Goal: Book appointment/travel/reservation

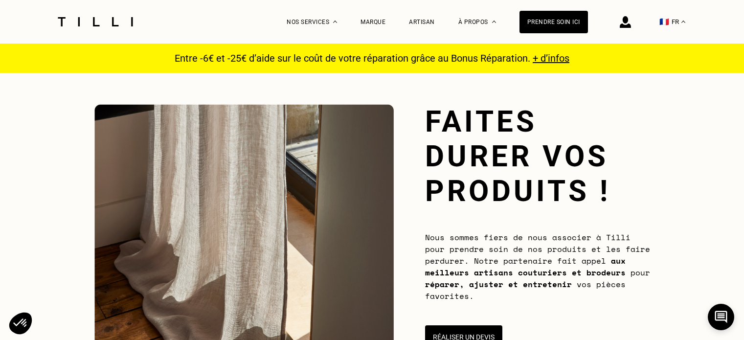
scroll to position [51, 0]
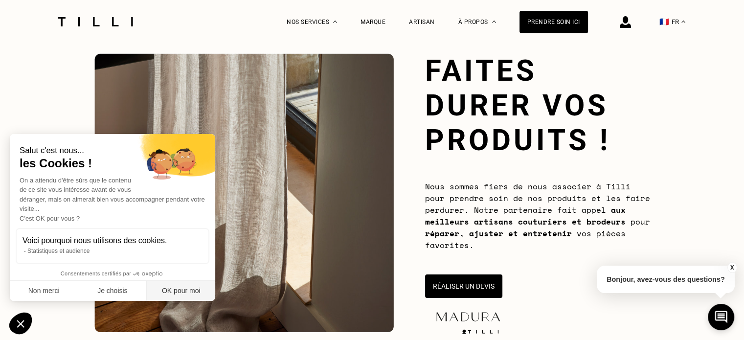
click at [181, 286] on button "OK pour moi" at bounding box center [181, 291] width 68 height 21
checkbox input "true"
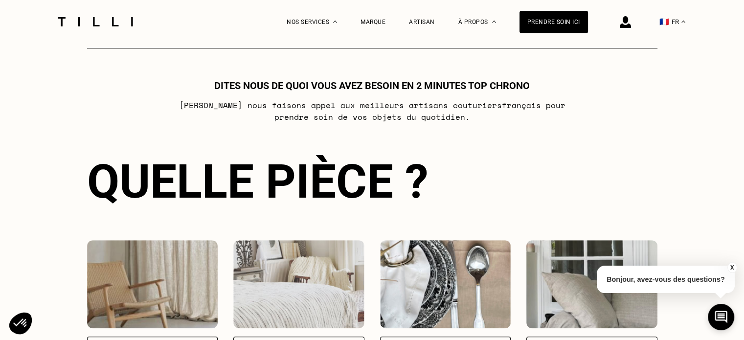
scroll to position [687, 0]
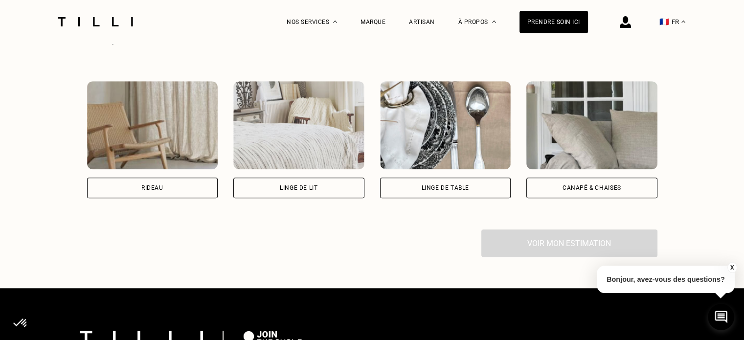
click at [145, 194] on div "Rideau" at bounding box center [152, 188] width 131 height 21
select select "FR"
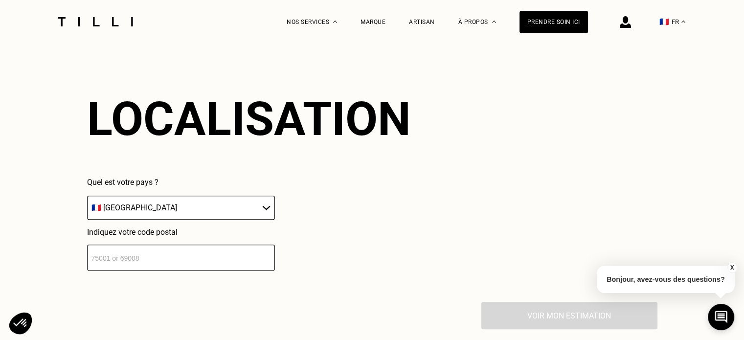
scroll to position [857, 0]
click at [174, 217] on select "🇩🇪 [GEOGRAPHIC_DATA] 🇦🇹 [GEOGRAPHIC_DATA] 🇧🇪 [GEOGRAPHIC_DATA] 🇧🇬 Bulgarie 🇨🇾 C…" at bounding box center [181, 207] width 188 height 24
click at [133, 265] on input "number" at bounding box center [181, 257] width 188 height 26
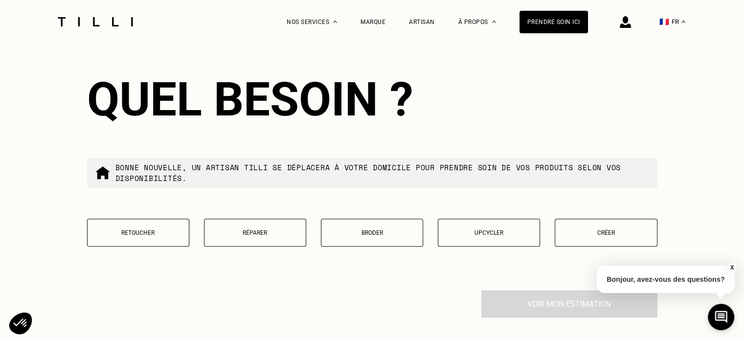
scroll to position [1118, 0]
type input "94130"
click at [143, 246] on button "Retoucher" at bounding box center [138, 232] width 102 height 28
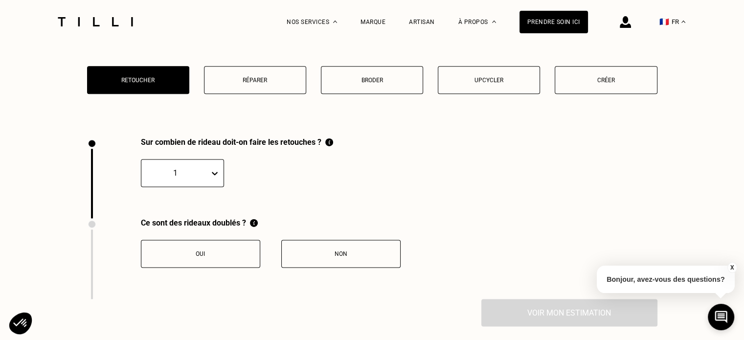
scroll to position [1269, 0]
click at [188, 177] on div at bounding box center [175, 173] width 58 height 11
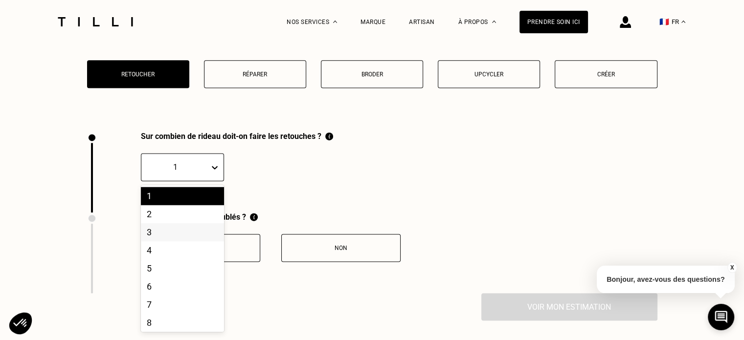
click at [167, 238] on div "3" at bounding box center [182, 232] width 83 height 18
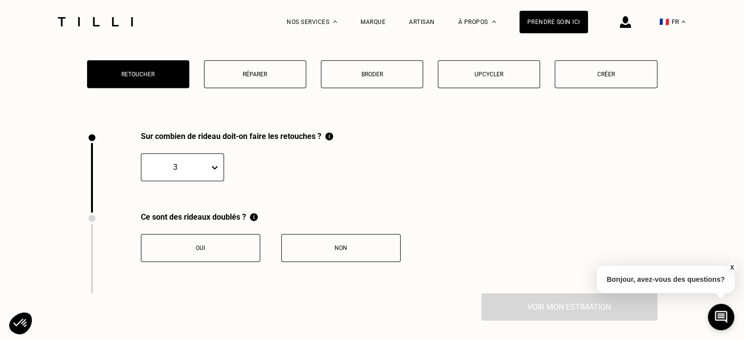
click at [303, 257] on button "Non" at bounding box center [340, 248] width 119 height 28
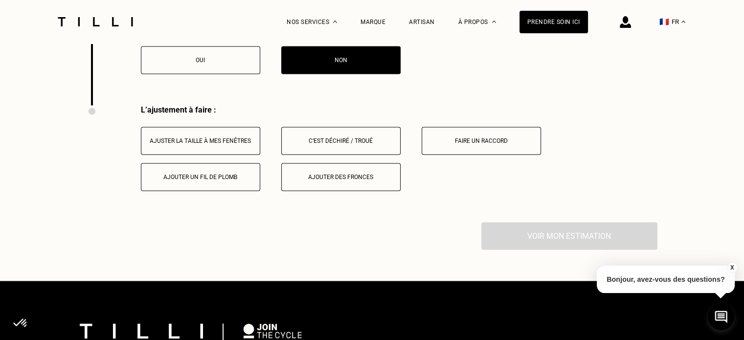
scroll to position [1461, 0]
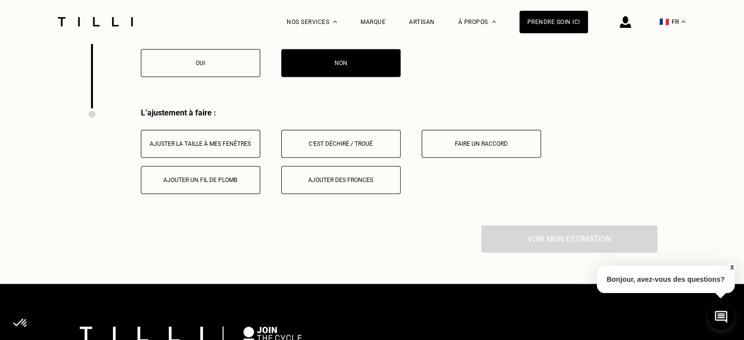
click at [222, 142] on button "Ajuster la taille à mes fenêtres" at bounding box center [200, 144] width 119 height 28
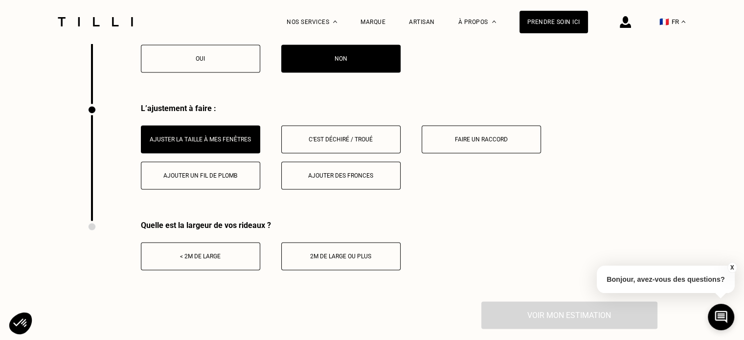
scroll to position [1464, 0]
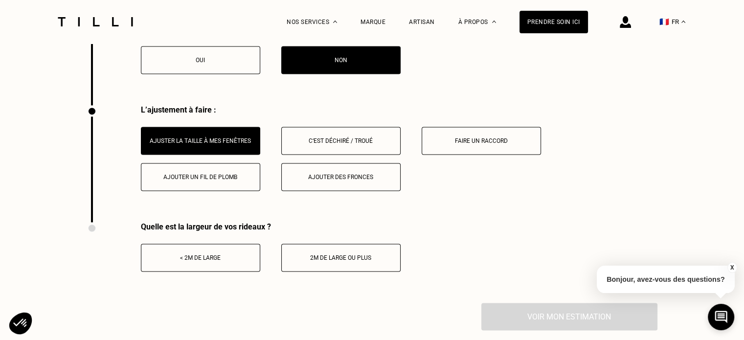
click at [314, 257] on button "2m de large ou plus" at bounding box center [340, 258] width 119 height 28
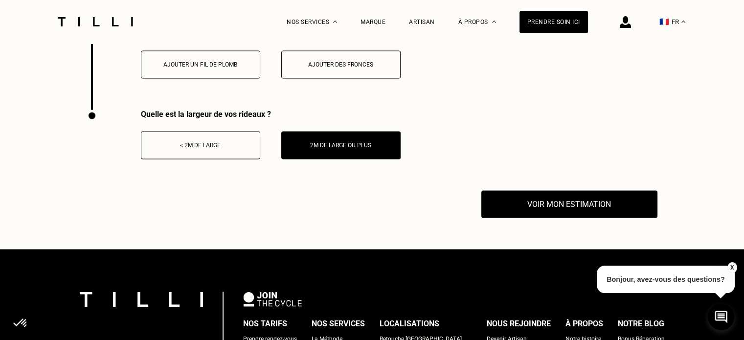
scroll to position [1577, 0]
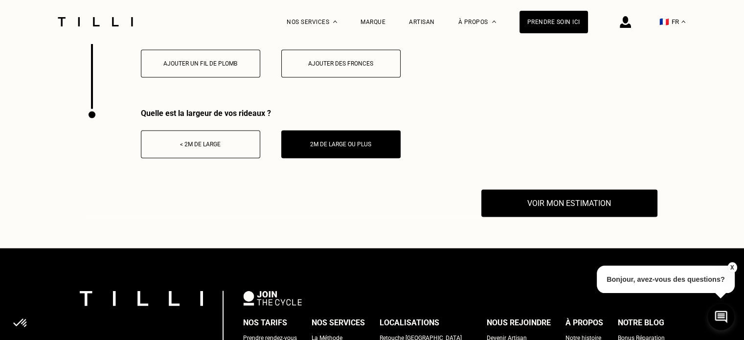
click at [544, 215] on button "Voir mon estimation" at bounding box center [569, 202] width 176 height 27
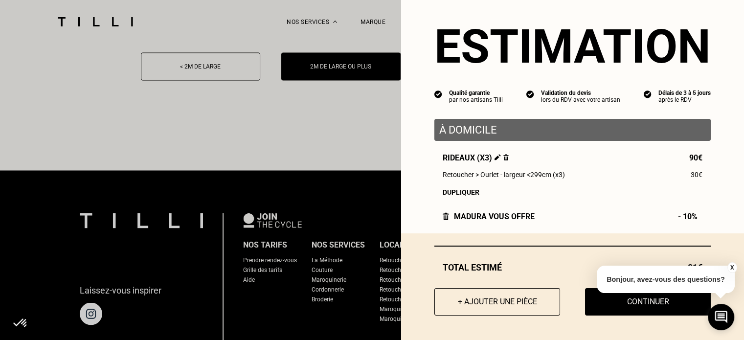
scroll to position [1661, 0]
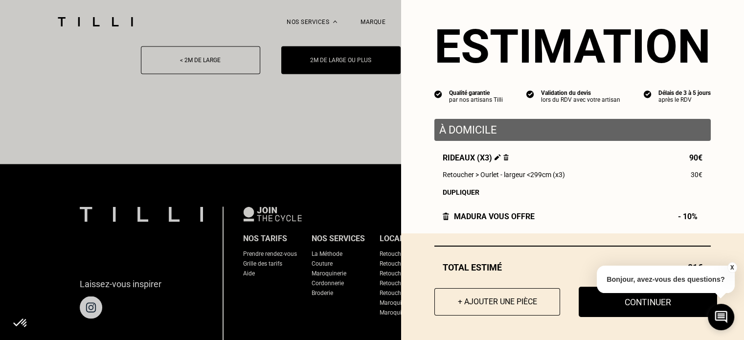
click at [639, 301] on button "Continuer" at bounding box center [648, 302] width 138 height 30
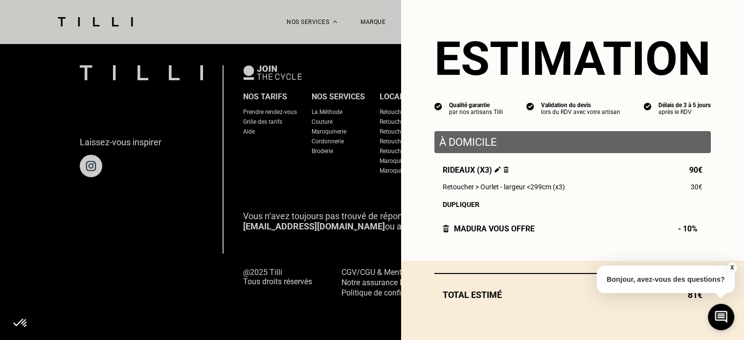
scroll to position [0, 0]
select select "FR"
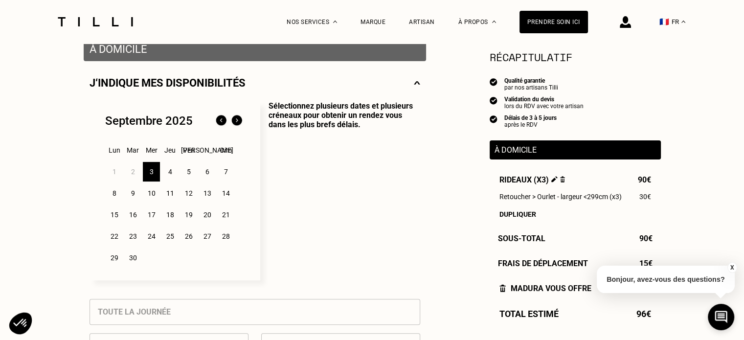
scroll to position [200, 0]
click at [190, 172] on div "5" at bounding box center [188, 172] width 17 height 20
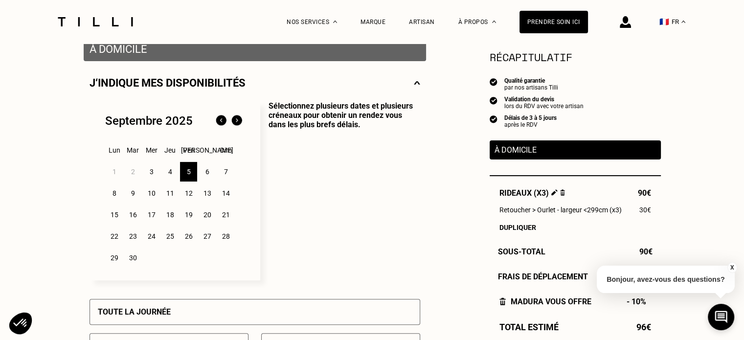
click at [169, 172] on div "4" at bounding box center [169, 172] width 17 height 20
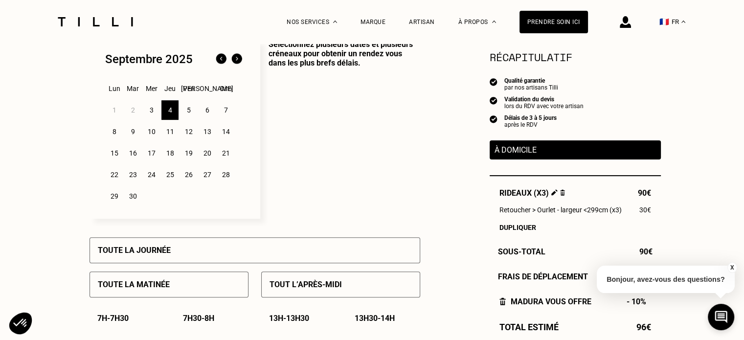
scroll to position [260, 0]
click at [186, 251] on div "Toute la journée" at bounding box center [255, 251] width 331 height 26
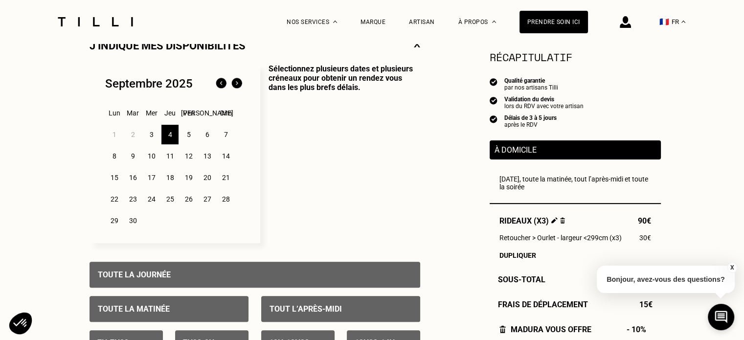
scroll to position [171, 0]
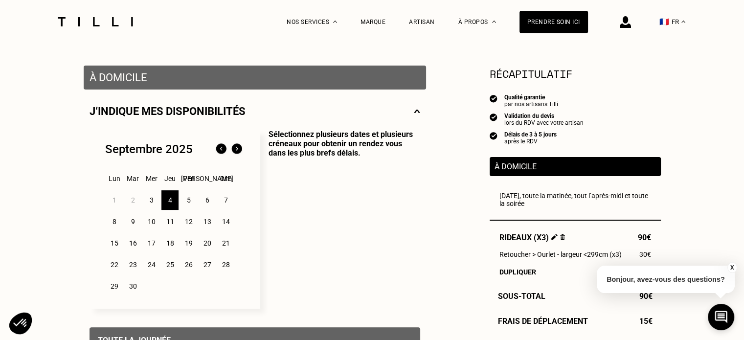
click at [187, 202] on div "5" at bounding box center [188, 200] width 17 height 20
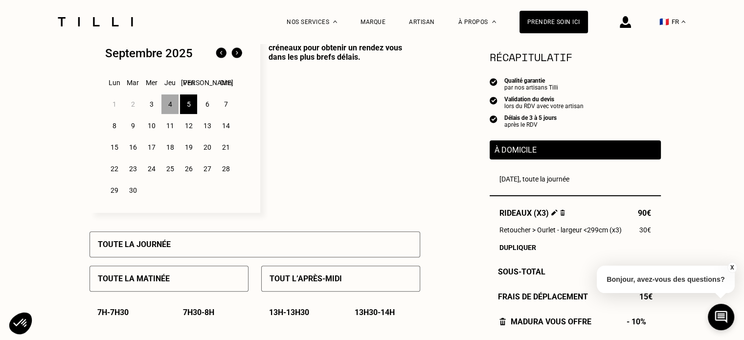
scroll to position [268, 0]
click at [182, 254] on div "Toute la journée" at bounding box center [255, 244] width 331 height 26
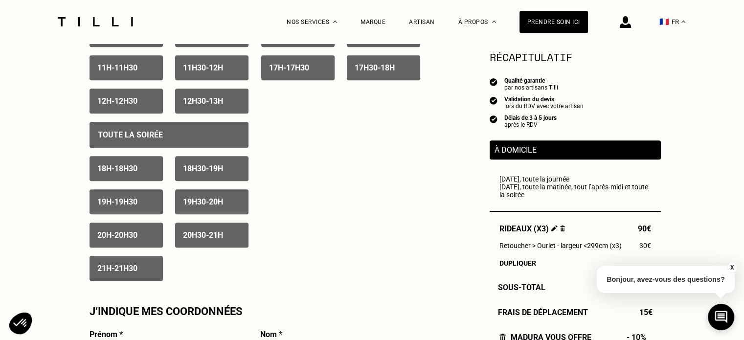
scroll to position [656, 0]
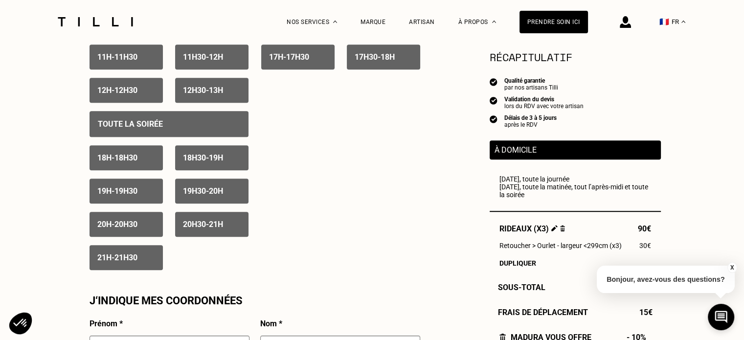
click at [197, 166] on div "18h30 - 19h" at bounding box center [211, 157] width 73 height 25
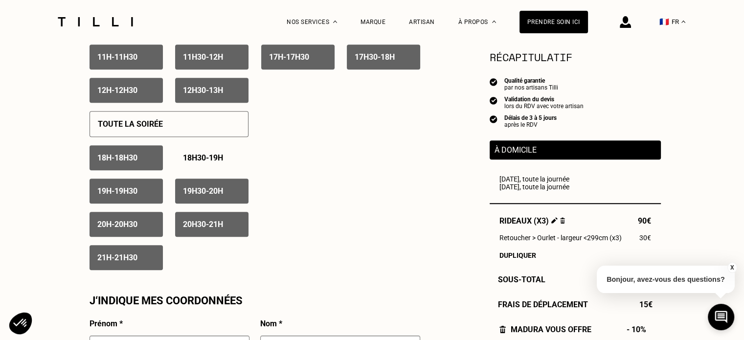
click at [186, 203] on div "19h30 - 20h" at bounding box center [211, 191] width 73 height 25
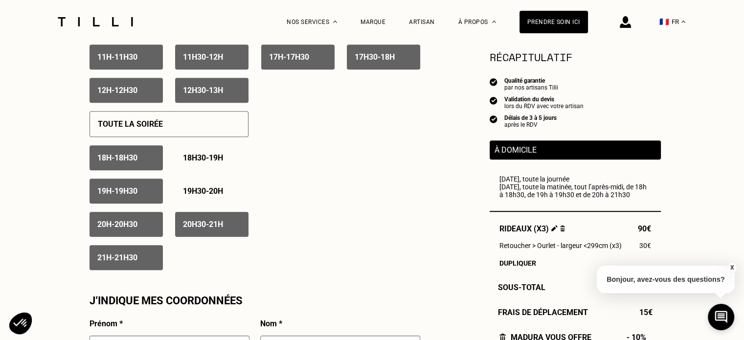
click at [150, 195] on div "19h - 19h30" at bounding box center [126, 191] width 73 height 25
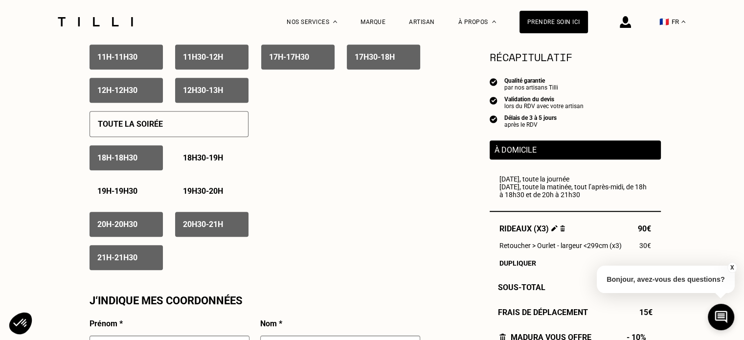
click at [137, 229] on p "20h - 20h30" at bounding box center [117, 224] width 40 height 9
click at [133, 253] on div "21h - 21h30" at bounding box center [126, 257] width 73 height 25
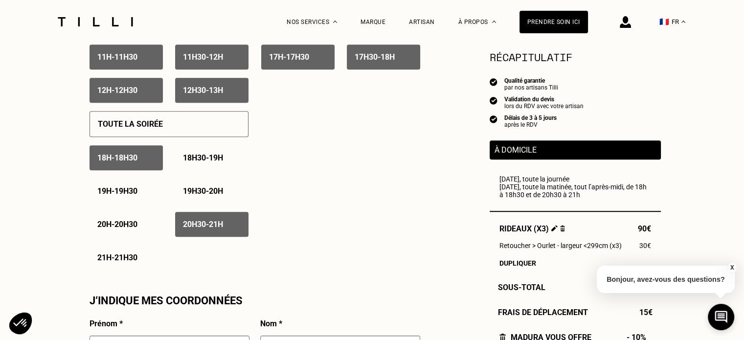
click at [190, 233] on div "20h30 - 21h" at bounding box center [211, 224] width 73 height 25
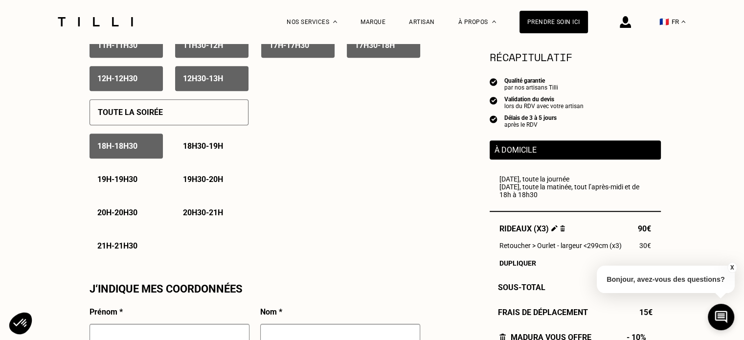
scroll to position [800, 0]
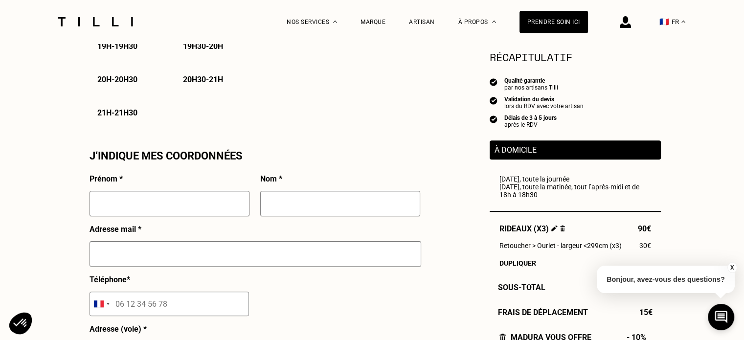
click at [168, 211] on input "text" at bounding box center [170, 203] width 160 height 25
type input "[PERSON_NAME]"
click at [288, 212] on input "text" at bounding box center [340, 203] width 160 height 25
type input "GIRAULT"
click at [241, 253] on input "text" at bounding box center [256, 253] width 332 height 25
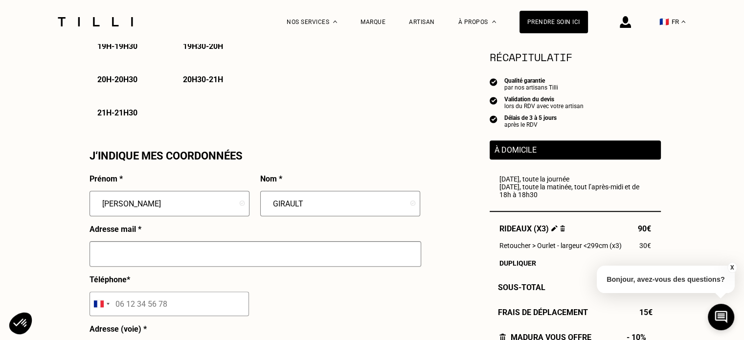
type input "[EMAIL_ADDRESS][DOMAIN_NAME]"
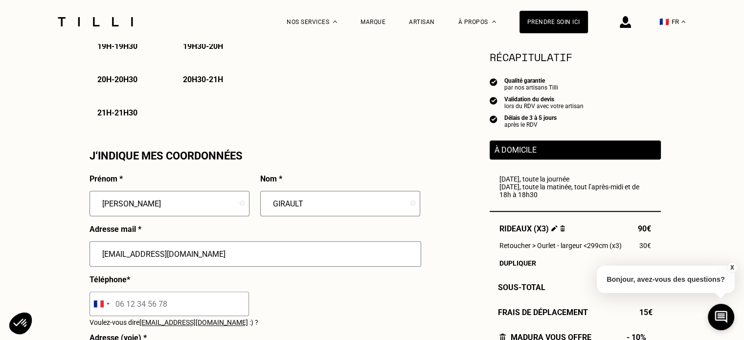
scroll to position [897, 0]
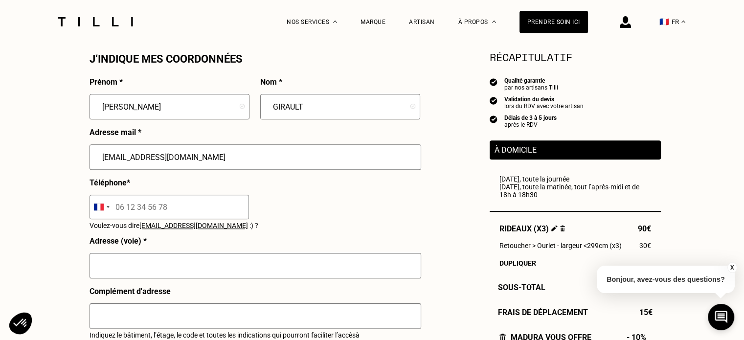
click at [176, 202] on input "tel" at bounding box center [169, 207] width 159 height 24
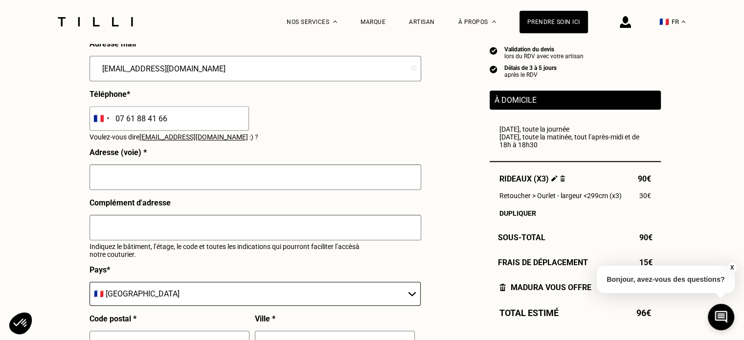
scroll to position [986, 0]
type input "07 61 88 41 66"
click at [306, 182] on input "text" at bounding box center [256, 176] width 332 height 25
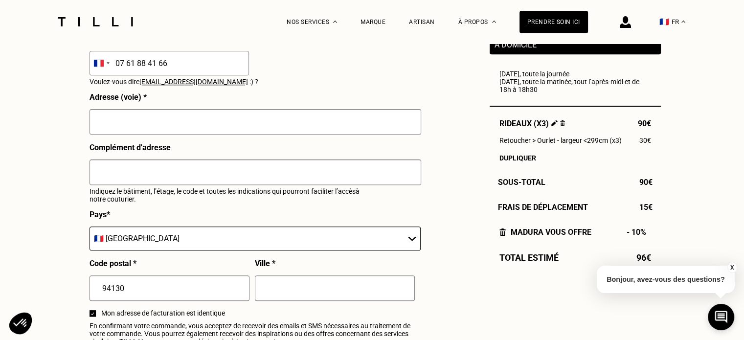
scroll to position [1041, 0]
type input "[STREET_ADDRESS]"
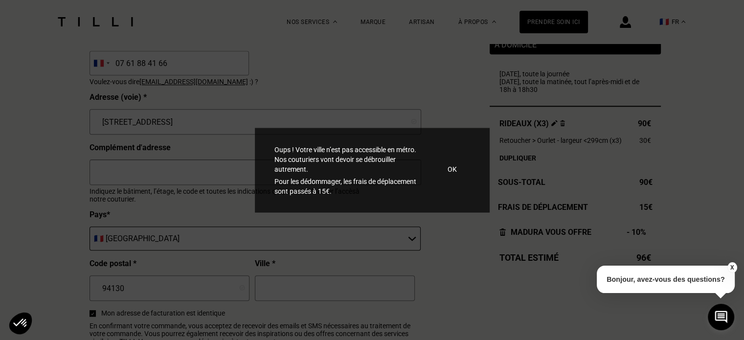
click at [450, 169] on p "OK" at bounding box center [452, 169] width 9 height 10
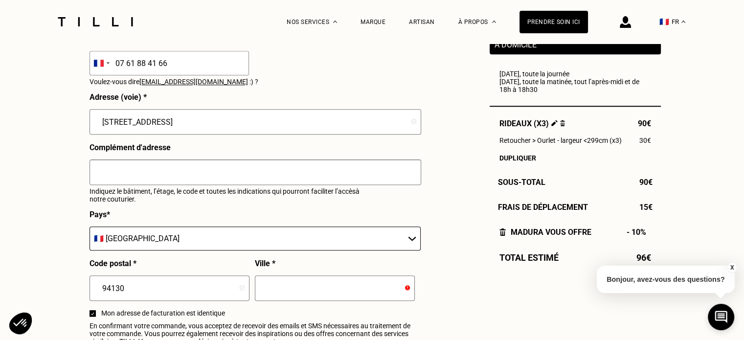
scroll to position [1068, 0]
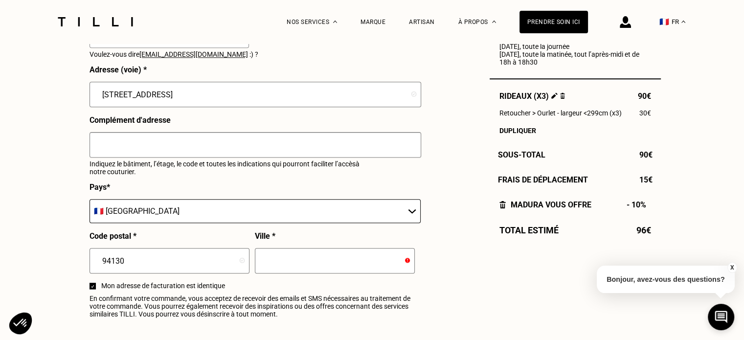
click at [315, 260] on input "text" at bounding box center [335, 260] width 160 height 25
type input "NOGENT SUR [GEOGRAPHIC_DATA]"
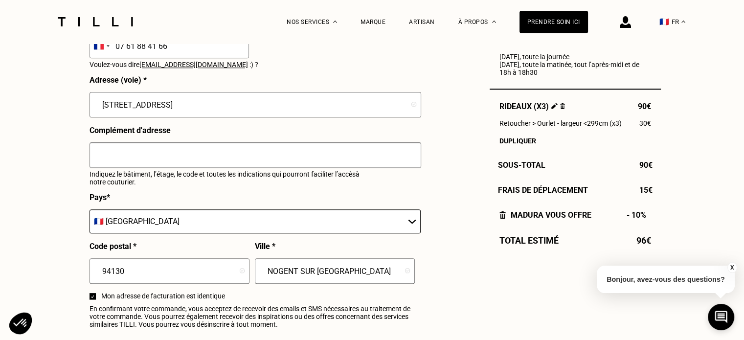
scroll to position [1047, 0]
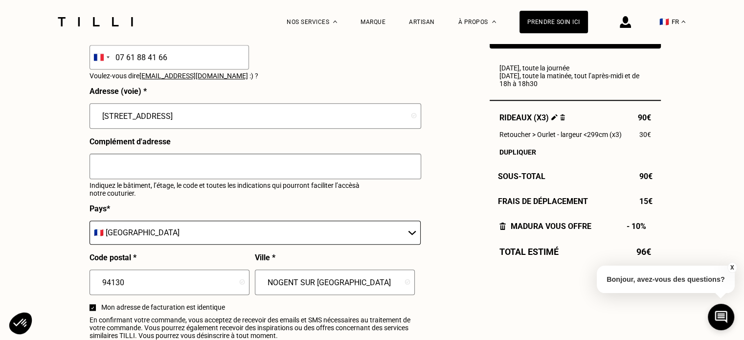
click at [129, 120] on input "[STREET_ADDRESS]" at bounding box center [256, 115] width 332 height 25
type input "[STREET_ADDRESS]"
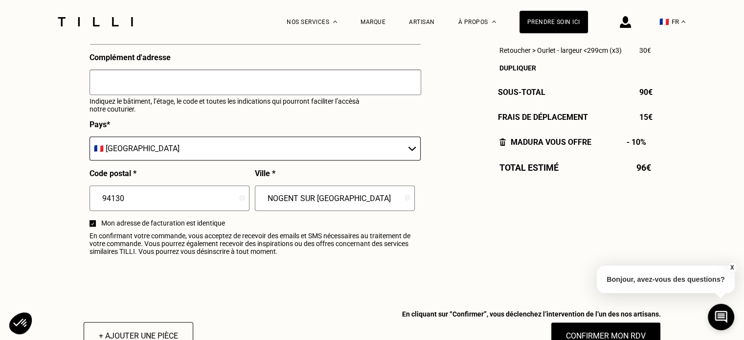
scroll to position [1226, 0]
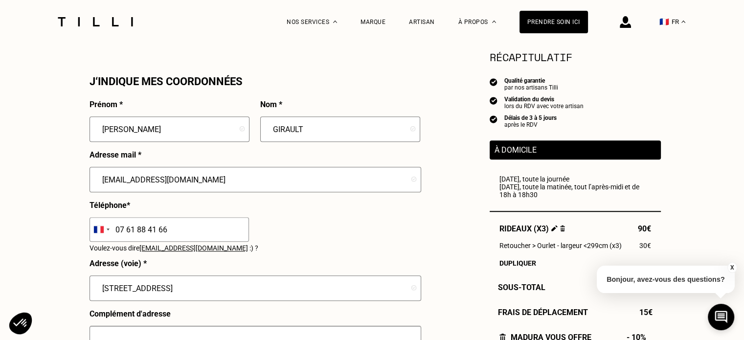
scroll to position [875, 0]
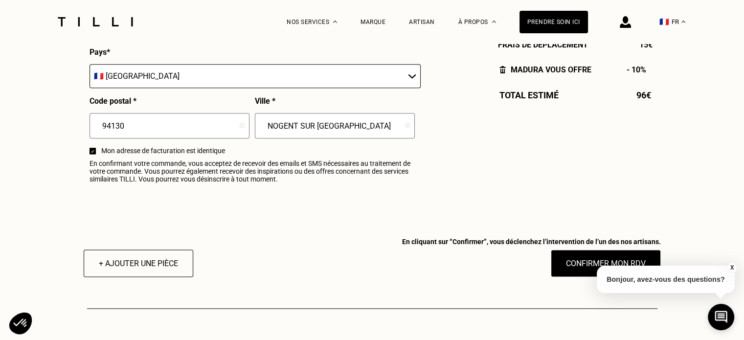
scroll to position [1274, 0]
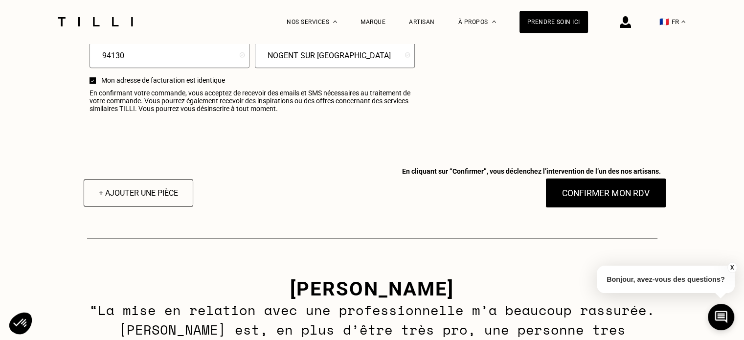
click at [576, 193] on button "Confirmer mon RDV" at bounding box center [605, 193] width 121 height 30
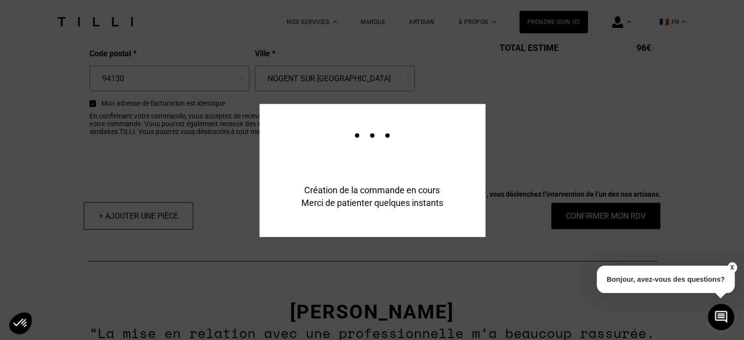
scroll to position [1297, 0]
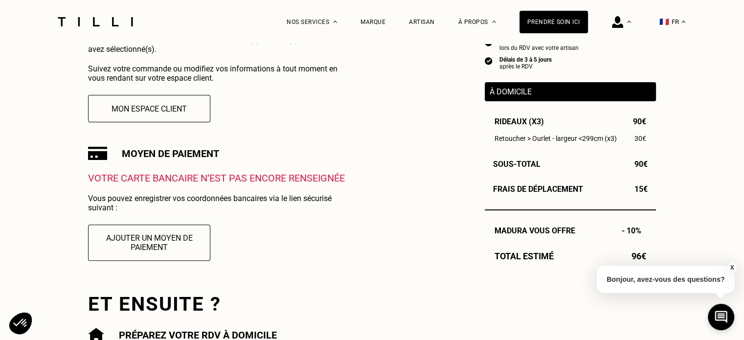
scroll to position [241, 0]
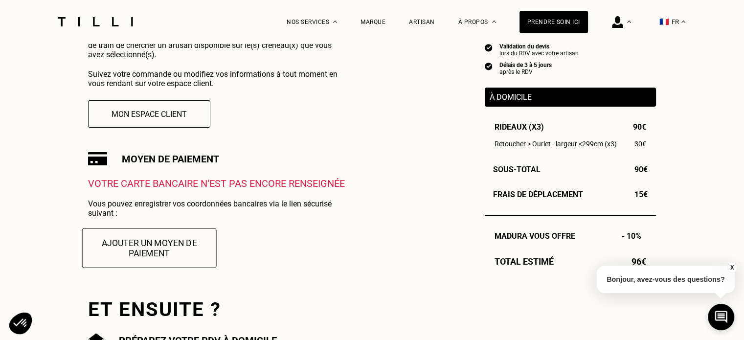
click at [147, 254] on button "Ajouter un moyen de paiement" at bounding box center [149, 248] width 135 height 40
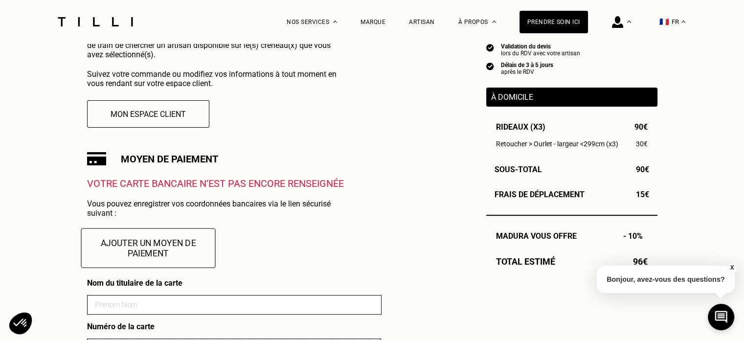
click at [147, 254] on button "Ajouter un moyen de paiement" at bounding box center [148, 248] width 135 height 40
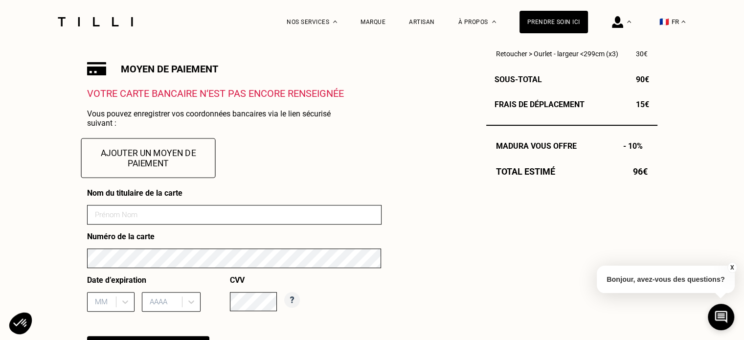
scroll to position [332, 0]
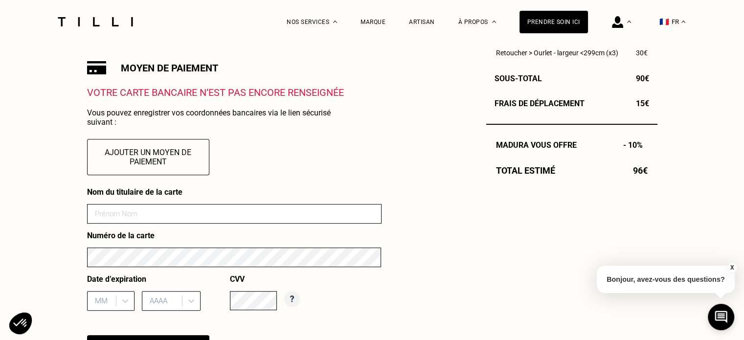
click at [187, 211] on input at bounding box center [234, 214] width 294 height 20
type input "[PERSON_NAME]"
type input "02"
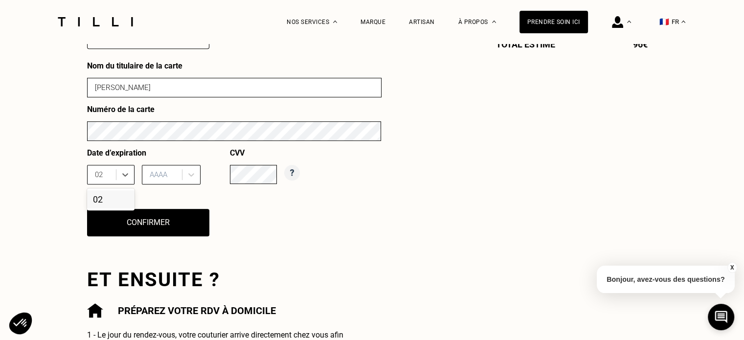
scroll to position [460, 0]
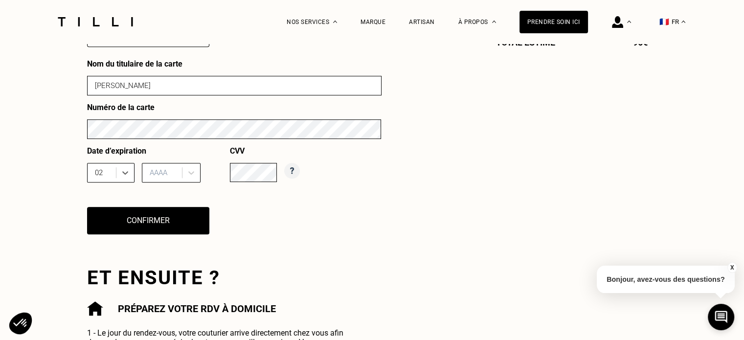
click at [156, 178] on div at bounding box center [163, 172] width 27 height 11
type input "2030"
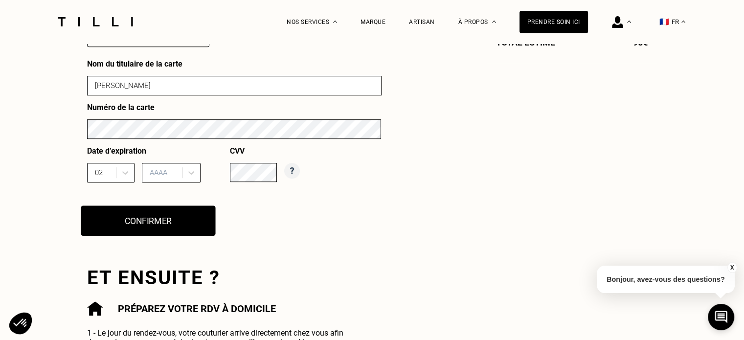
click at [174, 223] on button "Confirmer" at bounding box center [148, 220] width 135 height 30
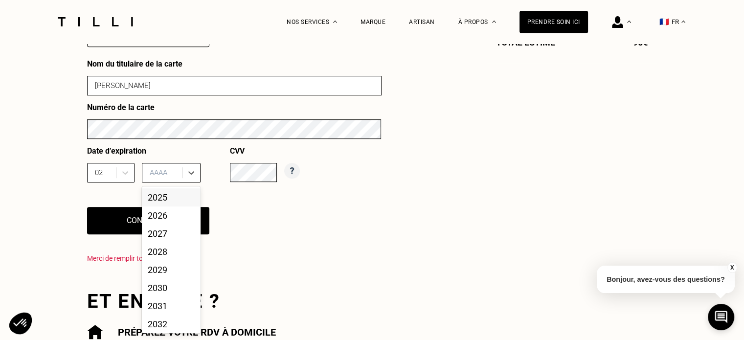
click at [168, 169] on div "AAAA" at bounding box center [163, 172] width 37 height 15
click at [168, 292] on div "2030" at bounding box center [171, 288] width 59 height 18
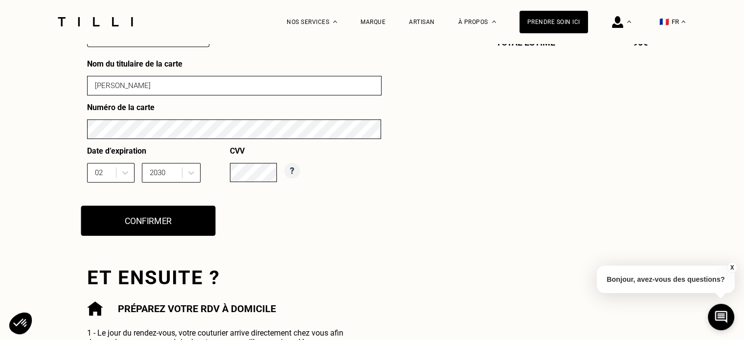
click at [173, 232] on button "Confirmer" at bounding box center [148, 220] width 135 height 30
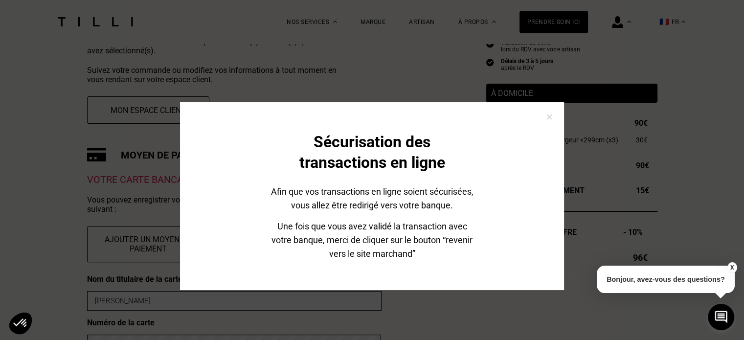
scroll to position [35, 0]
